Goal: Browse casually: Explore the website without a specific task or goal

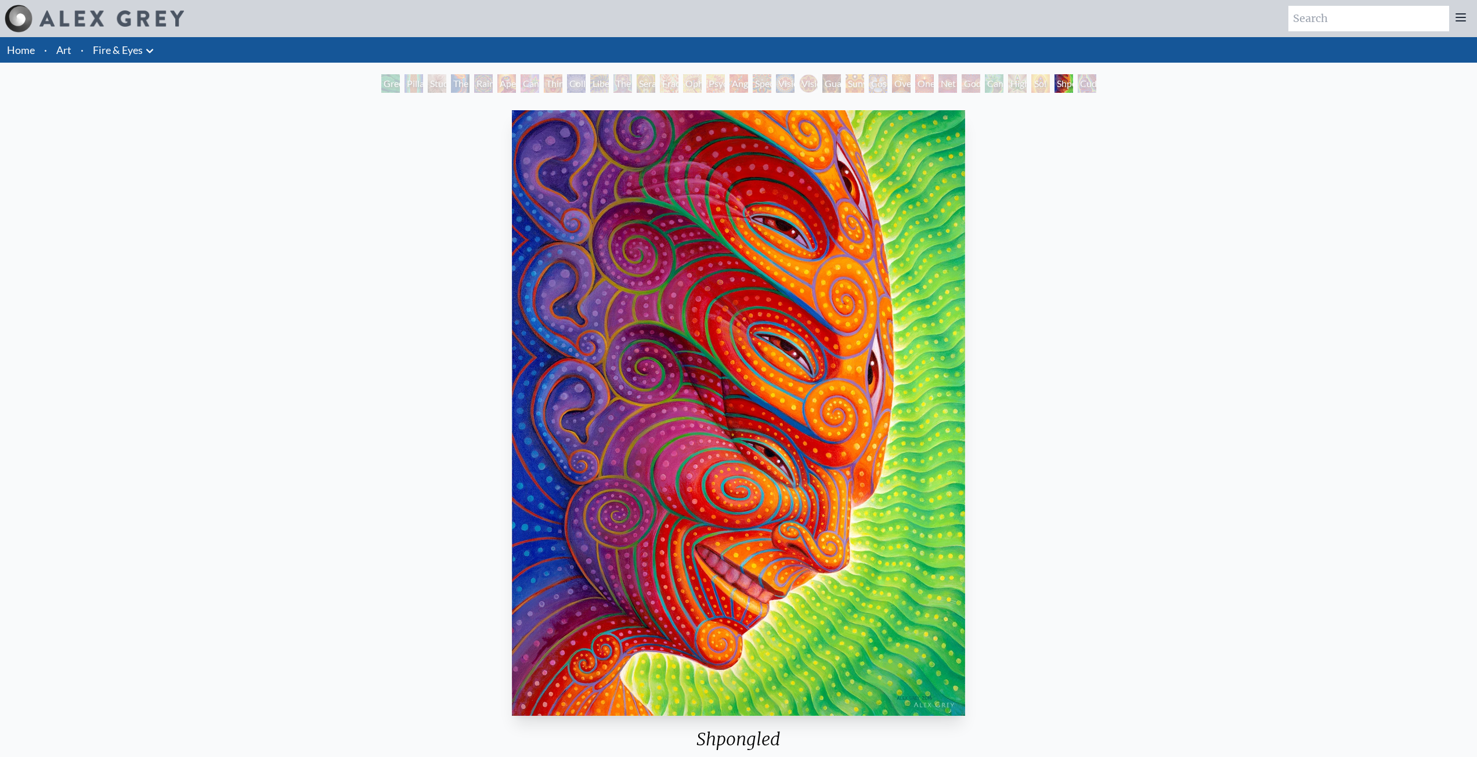
click at [1018, 88] on div "Higher Vision" at bounding box center [1017, 83] width 19 height 19
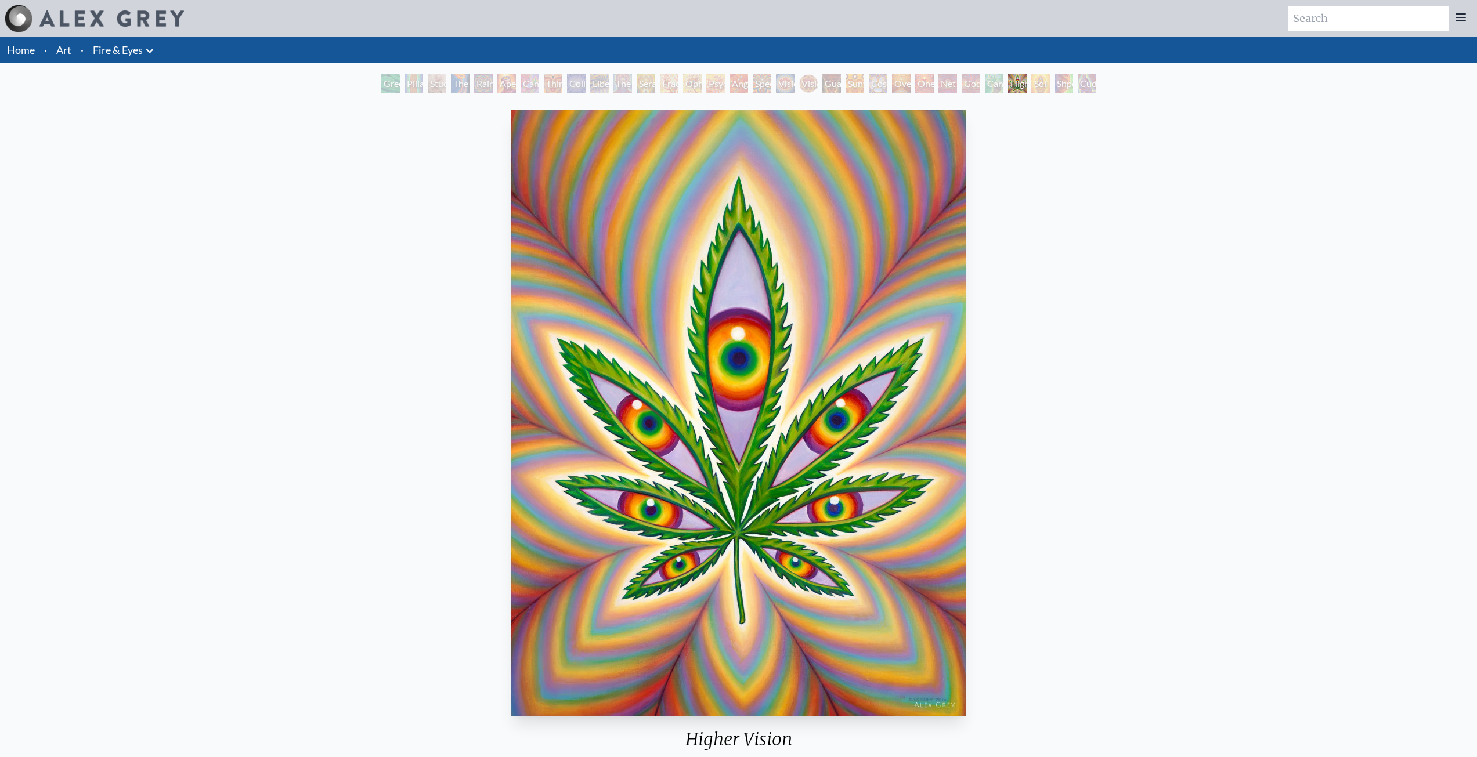
click at [1061, 82] on div "Shpongled" at bounding box center [1063, 83] width 19 height 19
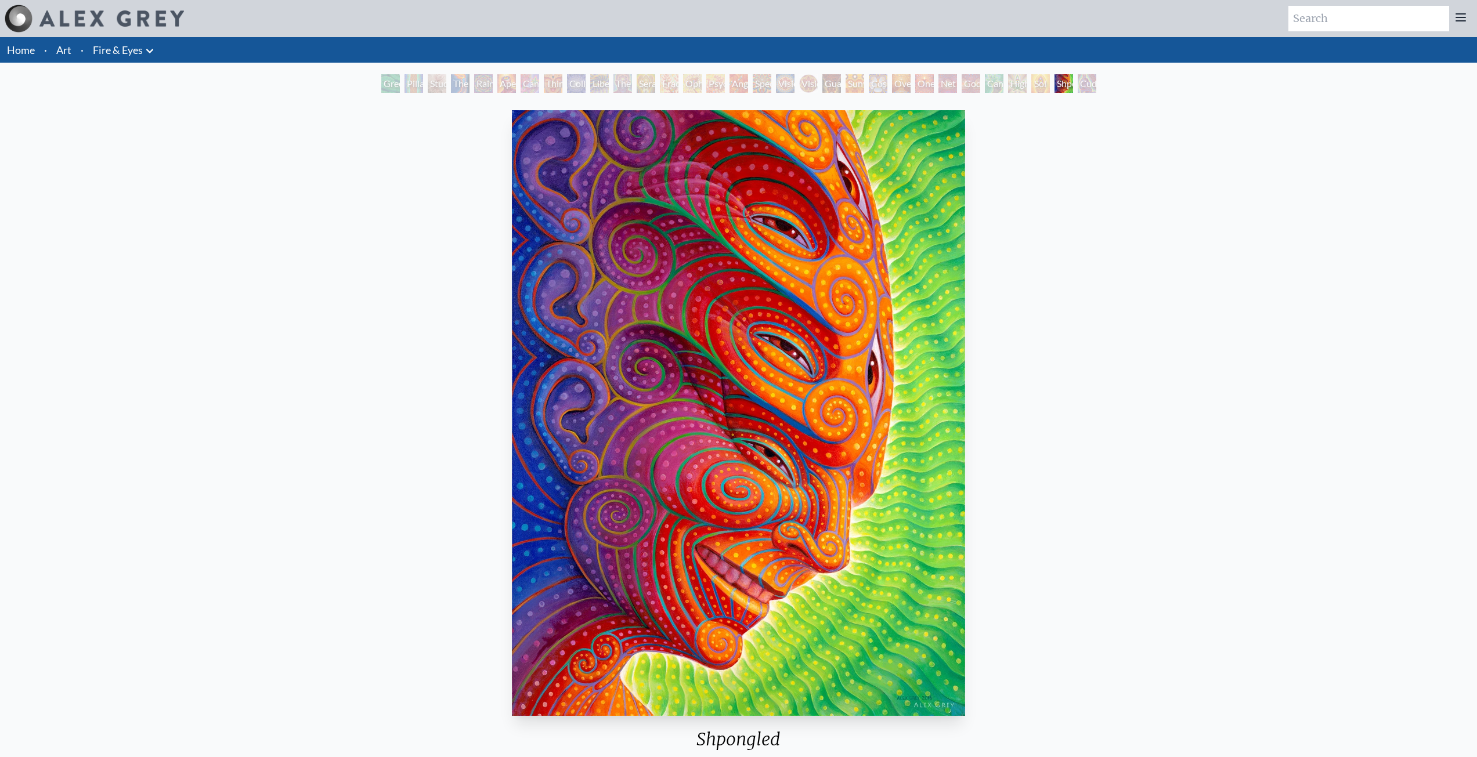
click at [1096, 82] on div "Cuddle" at bounding box center [1087, 83] width 19 height 19
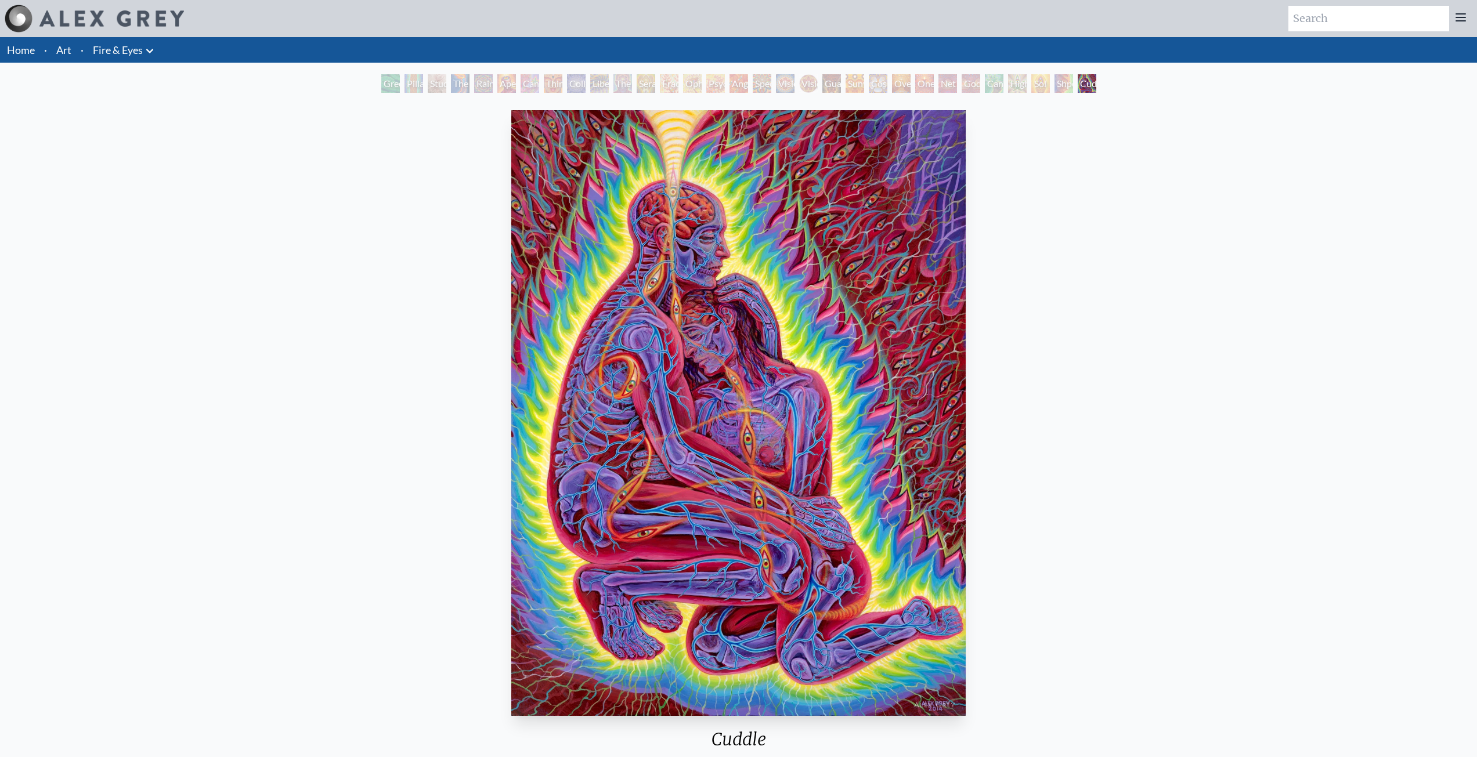
click at [942, 84] on div "Net of Being" at bounding box center [947, 83] width 19 height 19
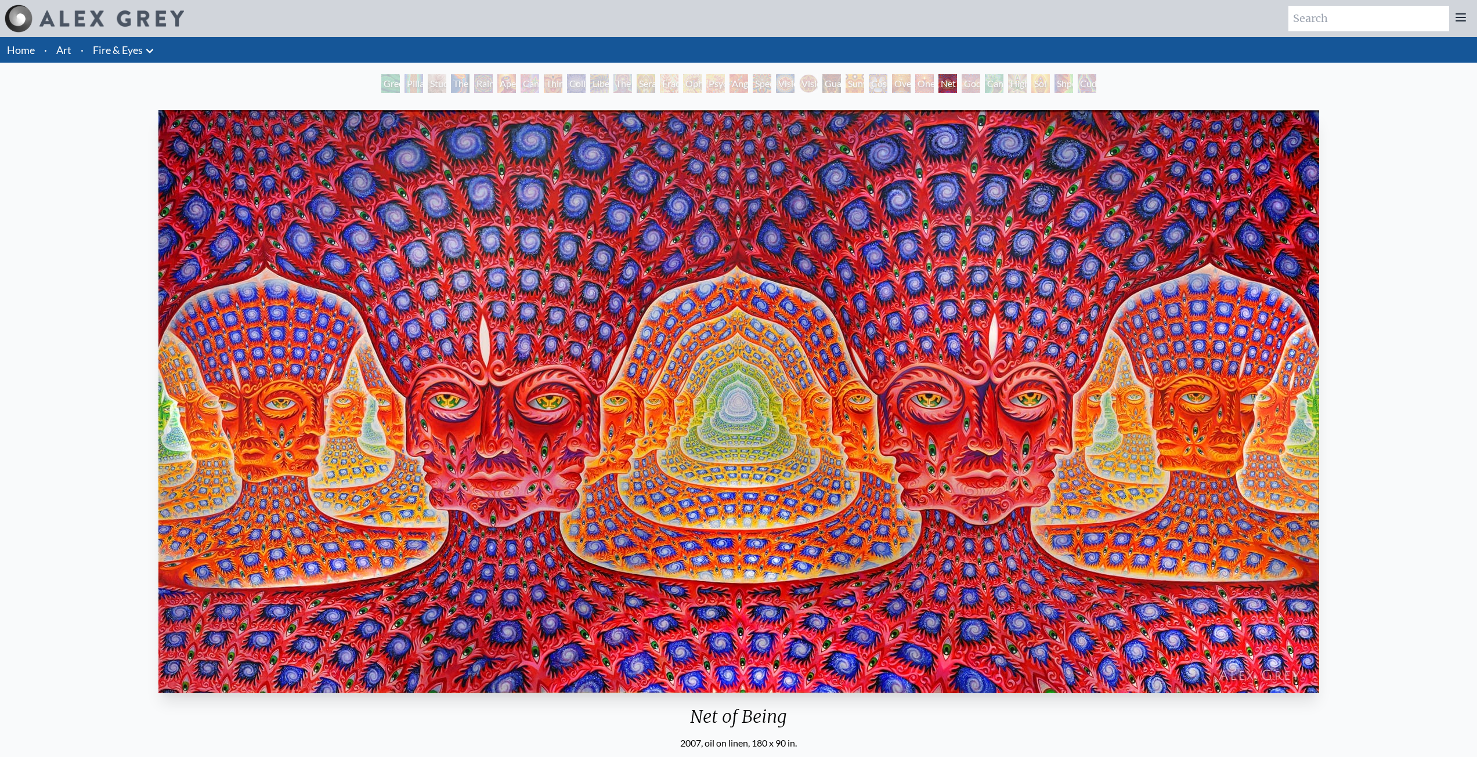
click at [898, 86] on div "Oversoul" at bounding box center [901, 83] width 19 height 19
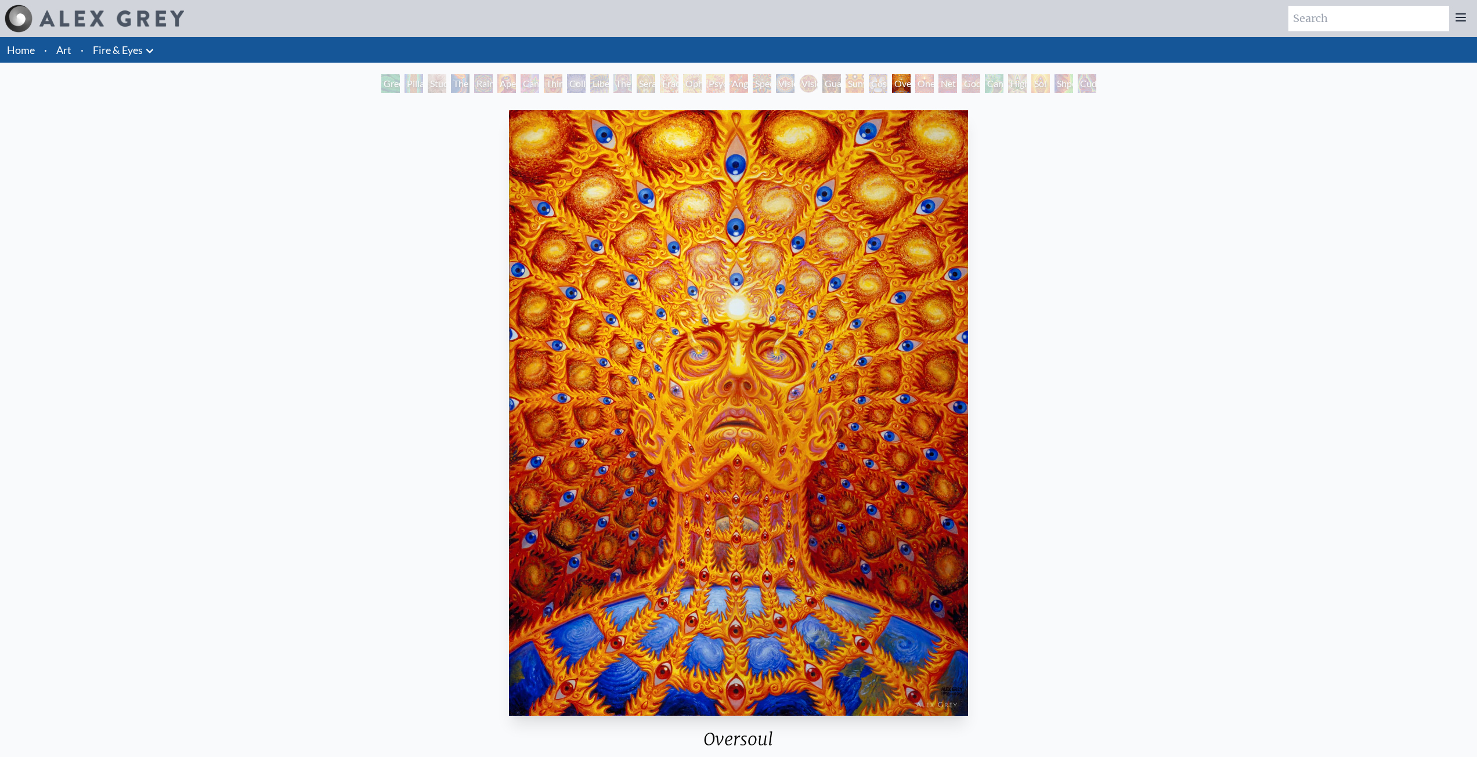
click at [869, 87] on div "Cosmic Elf" at bounding box center [878, 83] width 19 height 19
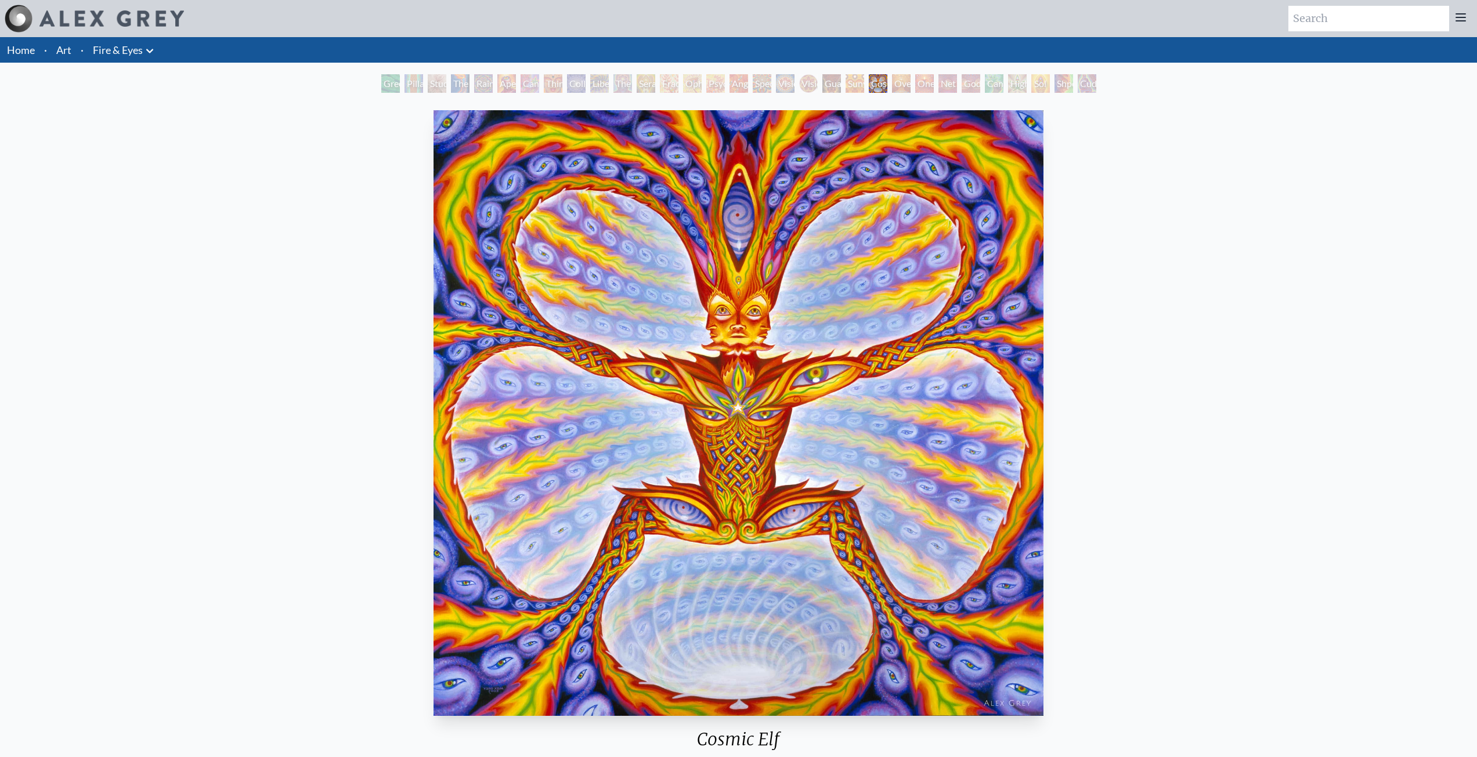
click at [846, 85] on div "Sunyata" at bounding box center [855, 83] width 19 height 19
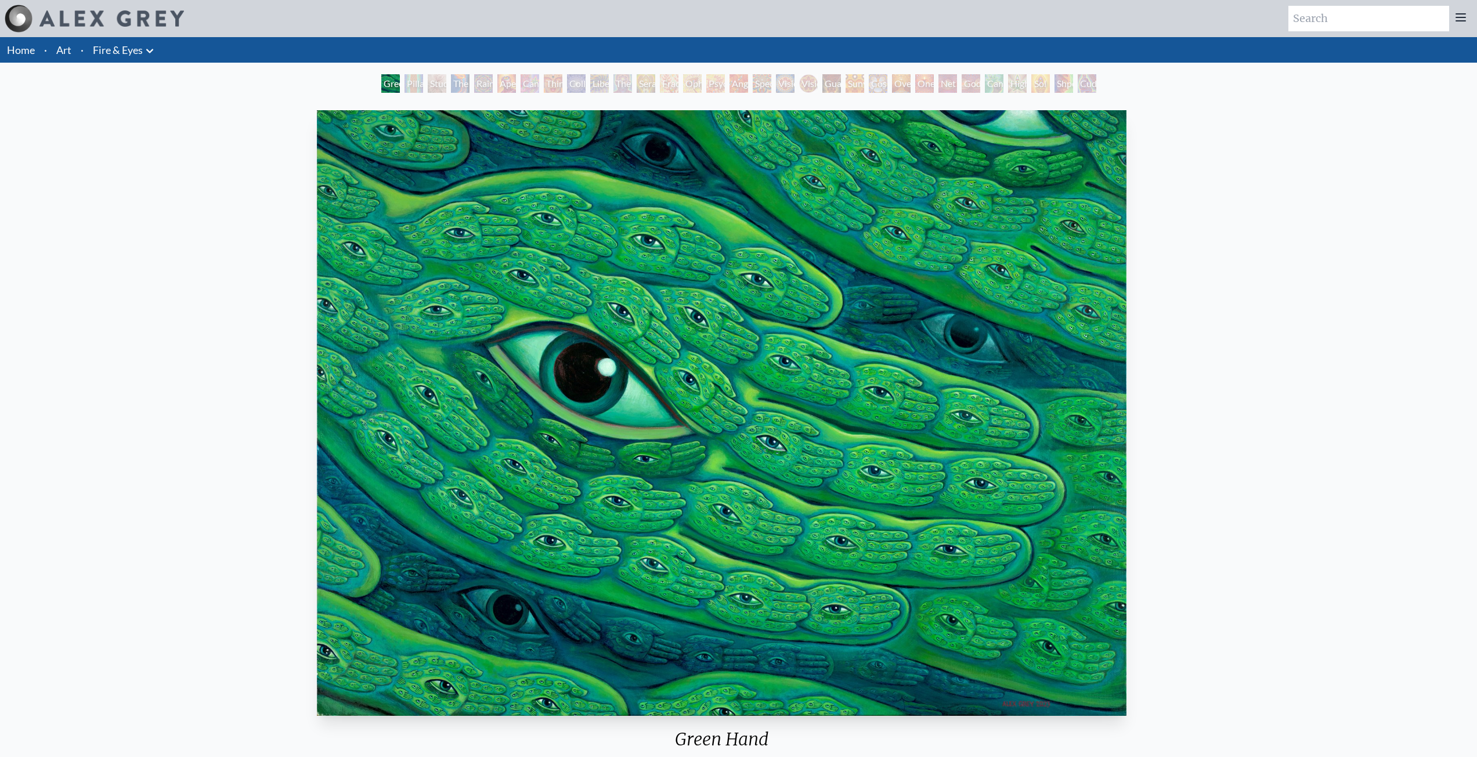
click at [772, 739] on div "Green Hand" at bounding box center [721, 744] width 819 height 30
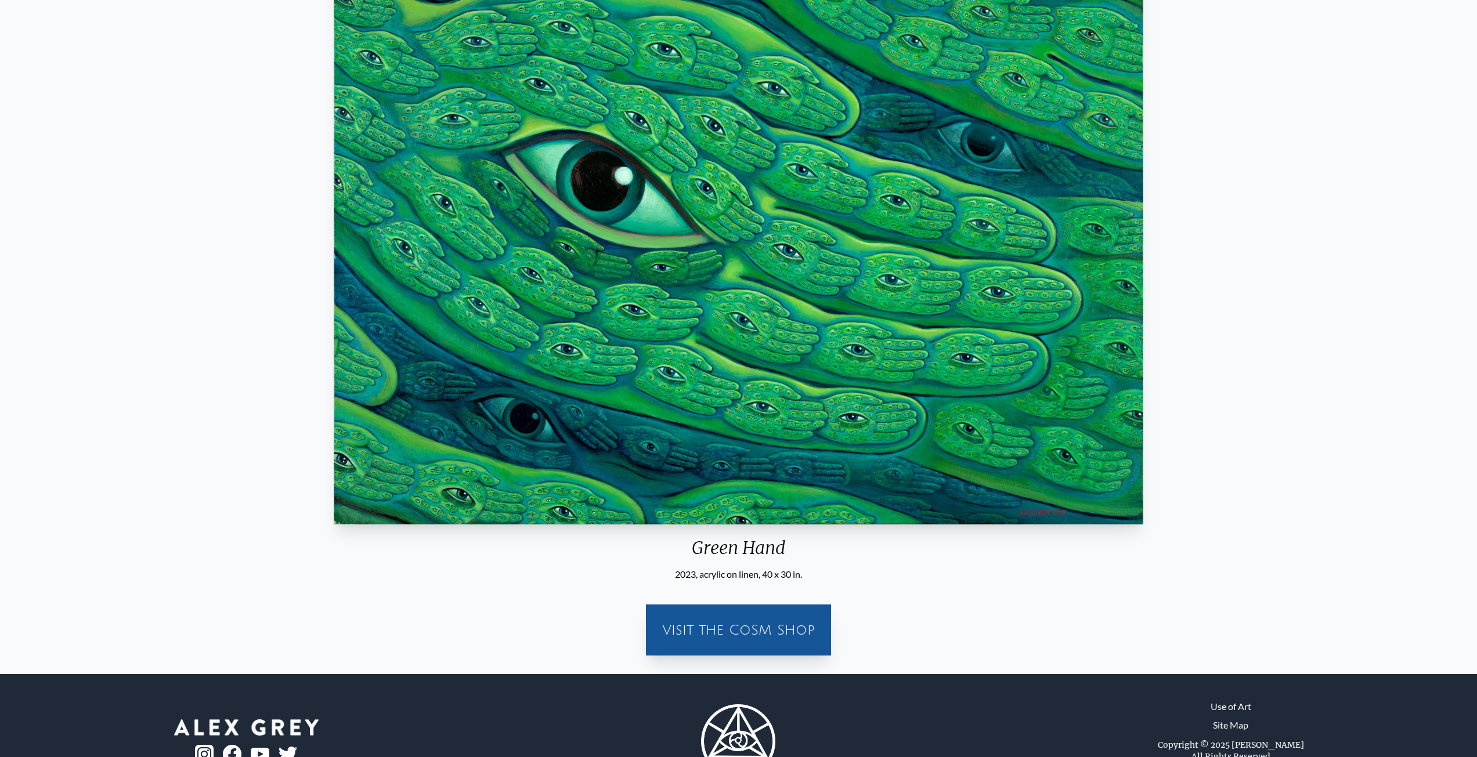
scroll to position [243, 0]
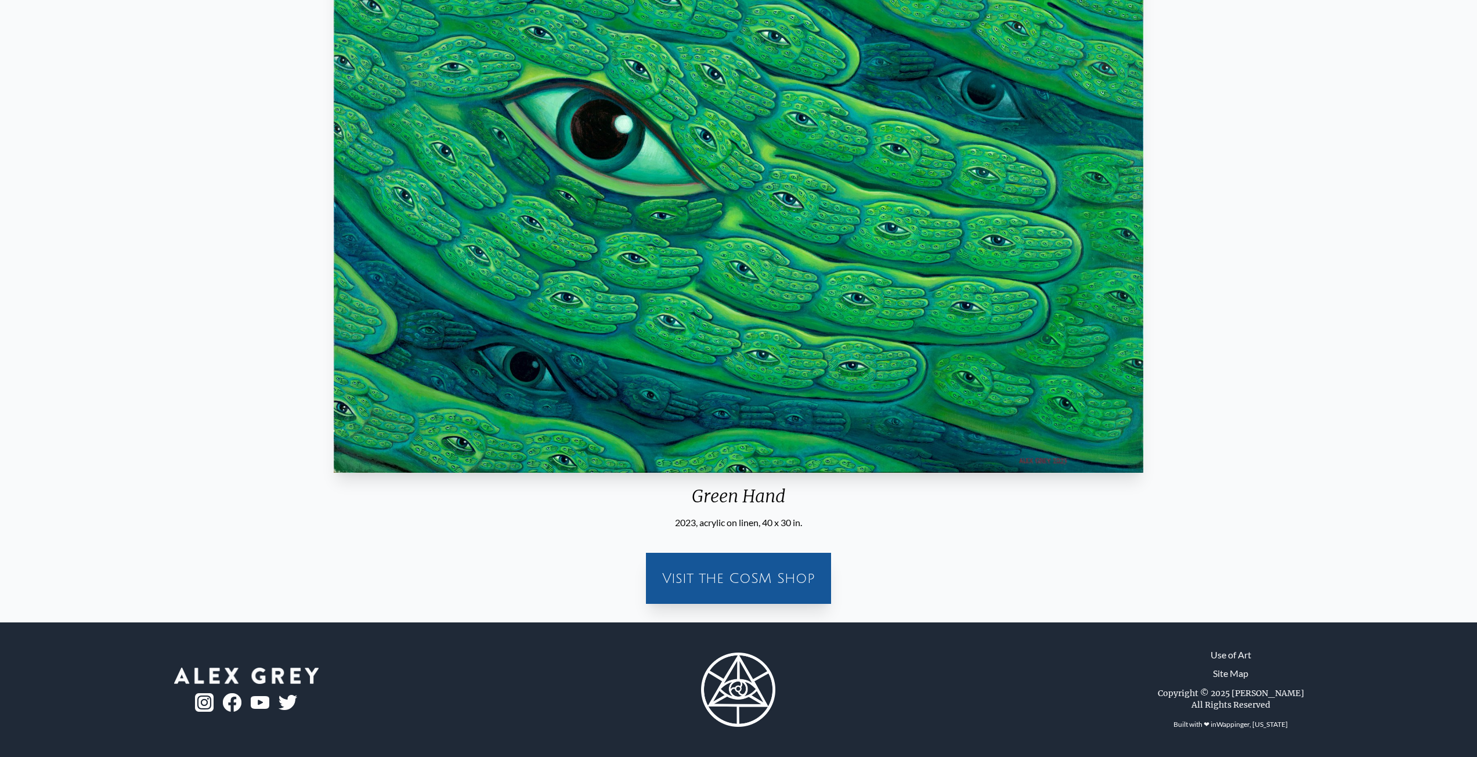
click at [740, 591] on div "Visit the CoSM Shop" at bounding box center [738, 578] width 171 height 37
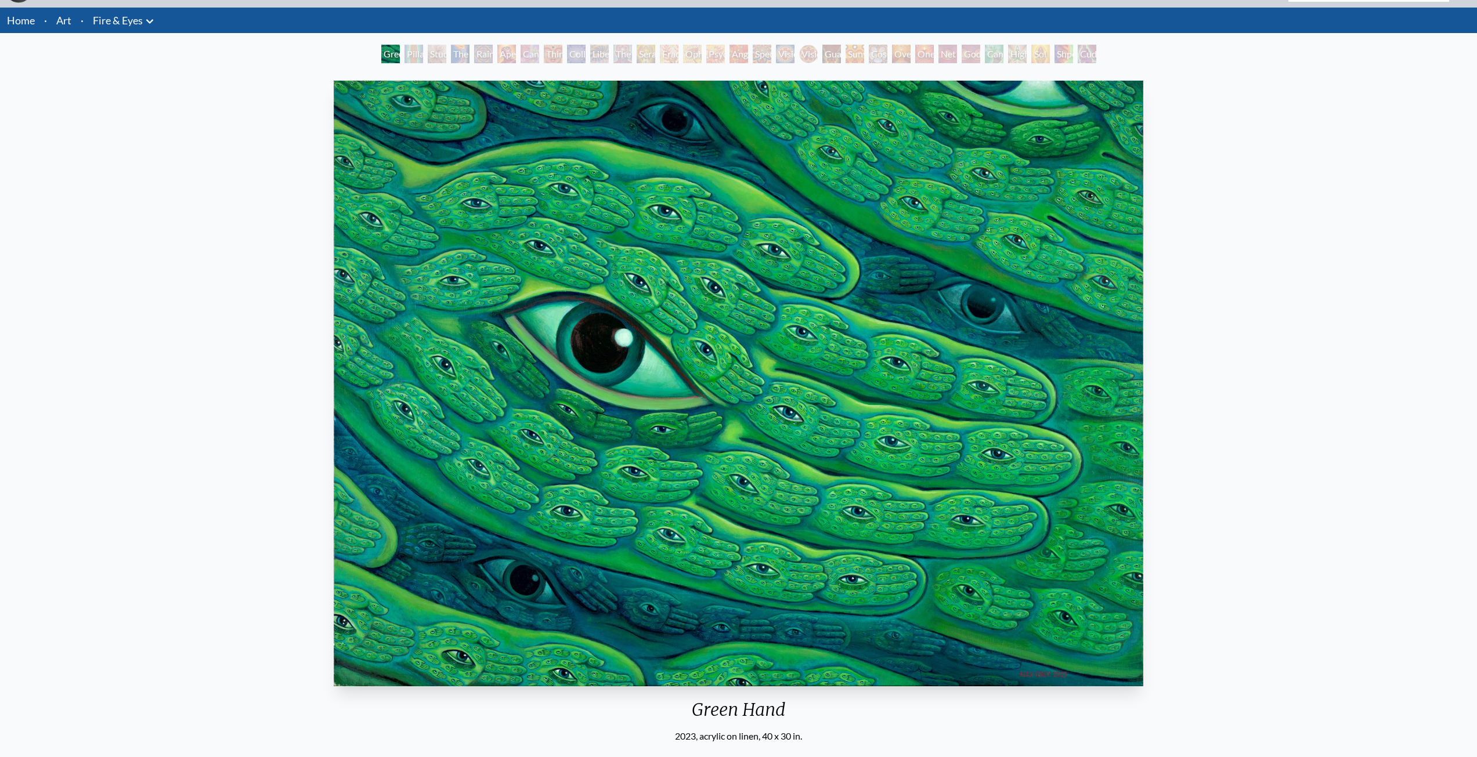
scroll to position [0, 0]
